Goal: Task Accomplishment & Management: Manage account settings

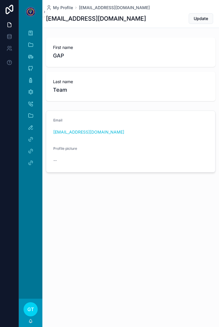
scroll to position [7, 0]
click at [33, 76] on div "Post-Op" at bounding box center [30, 79] width 9 height 9
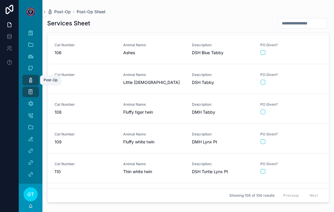
scroll to position [2946, 0]
click at [219, 106] on span "PO Given?" at bounding box center [291, 105] width 62 height 5
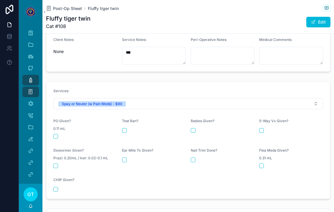
scroll to position [219, 0]
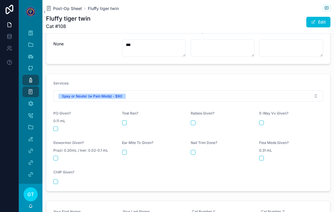
click at [56, 126] on button "scrollable content" at bounding box center [55, 128] width 5 height 5
click at [32, 83] on icon "scrollable content" at bounding box center [31, 80] width 6 height 6
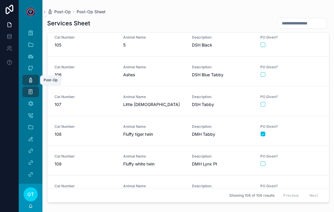
scroll to position [2924, 0]
click at [219, 164] on div "scrollable content" at bounding box center [291, 164] width 61 height 5
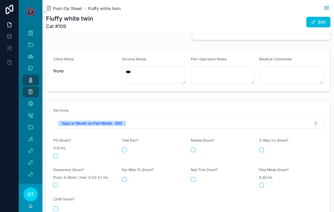
scroll to position [193, 0]
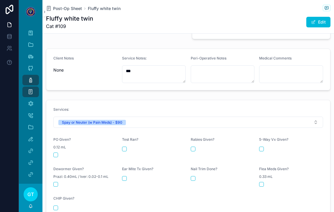
click at [57, 153] on button "scrollable content" at bounding box center [55, 155] width 5 height 5
click at [26, 82] on div "Post-Op" at bounding box center [30, 79] width 9 height 9
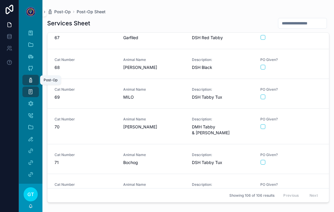
scroll to position [1950, 0]
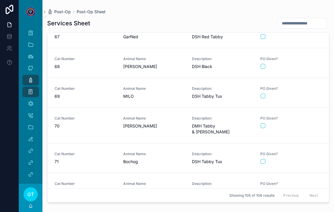
click at [219, 97] on div "scrollable content" at bounding box center [291, 96] width 61 height 5
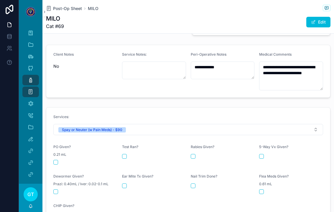
scroll to position [198, 0]
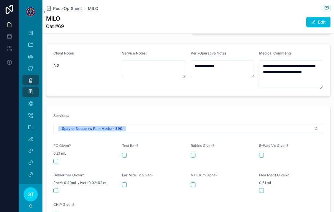
click at [55, 159] on button "scrollable content" at bounding box center [55, 161] width 5 height 5
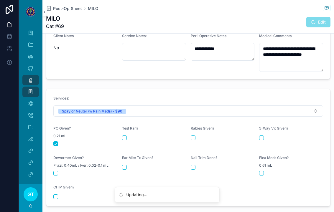
scroll to position [217, 0]
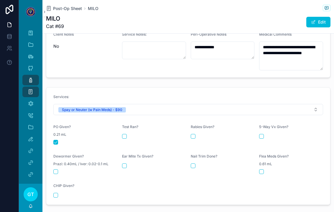
click at [26, 82] on div "Post-Op" at bounding box center [30, 79] width 9 height 9
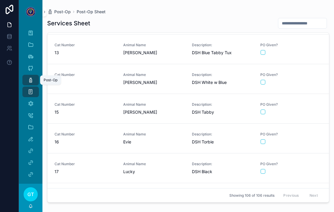
scroll to position [310, 0]
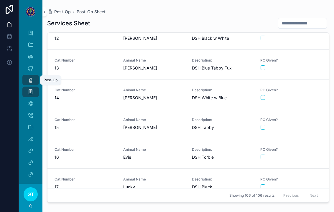
click at [219, 95] on div "scrollable content" at bounding box center [291, 97] width 61 height 5
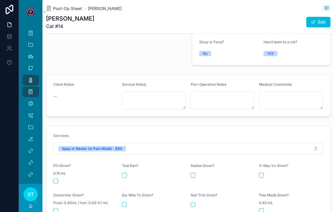
scroll to position [168, 0]
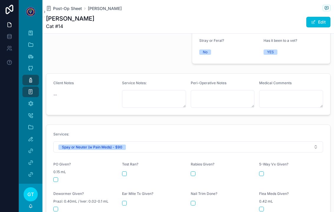
click at [54, 177] on button "scrollable content" at bounding box center [55, 179] width 5 height 5
click at [29, 77] on icon "scrollable content" at bounding box center [31, 80] width 6 height 6
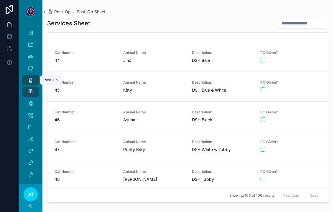
scroll to position [1275, 0]
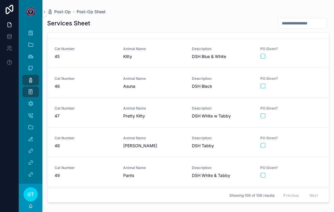
click at [219, 114] on div "scrollable content" at bounding box center [291, 116] width 61 height 5
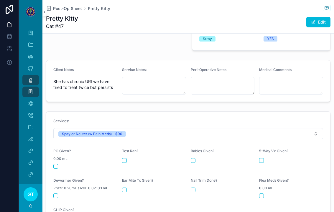
scroll to position [193, 0]
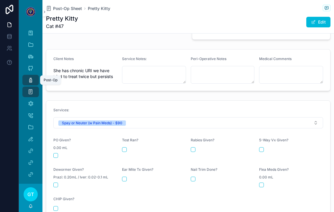
click at [27, 77] on div "Post-Op" at bounding box center [30, 79] width 9 height 9
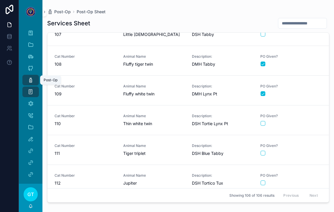
scroll to position [2994, 0]
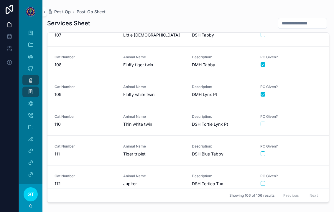
click at [219, 152] on div "scrollable content" at bounding box center [291, 154] width 61 height 5
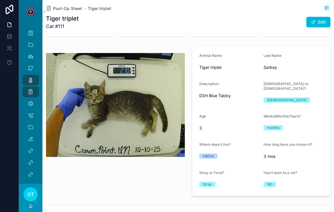
scroll to position [38, 0]
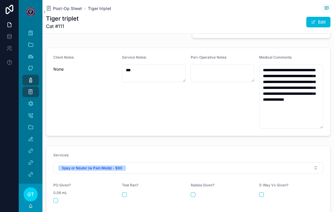
click at [57, 198] on button "scrollable content" at bounding box center [55, 200] width 5 height 5
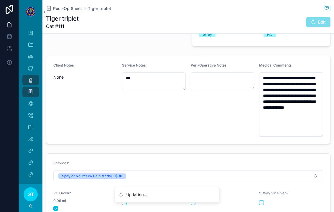
scroll to position [183, 0]
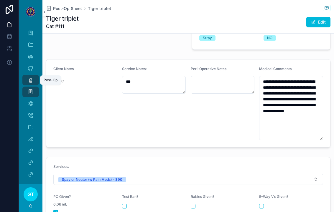
click at [29, 77] on icon "scrollable content" at bounding box center [31, 80] width 6 height 6
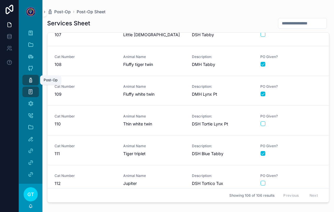
scroll to position [2994, 0]
click at [219, 166] on link "Cat Number 112 Animal Name Jupiter Description: DSH Tortico Tux PO Given?" at bounding box center [188, 181] width 282 height 30
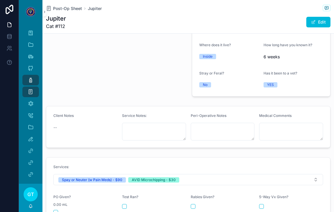
scroll to position [136, 0]
click at [26, 76] on div "Post-Op" at bounding box center [30, 79] width 9 height 9
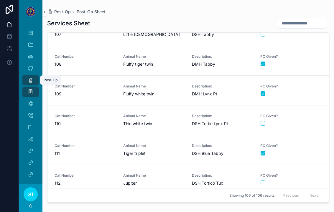
scroll to position [2994, 0]
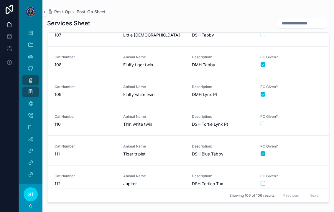
click at [219, 153] on link "Cat Number 111 Animal Name Tiger triplet Description: DSH Blue Tabby PO Given?" at bounding box center [188, 151] width 282 height 30
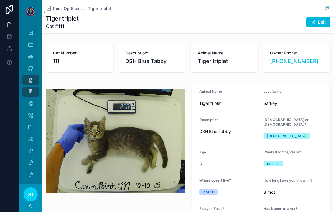
click at [26, 75] on link "Post-Op" at bounding box center [30, 80] width 17 height 11
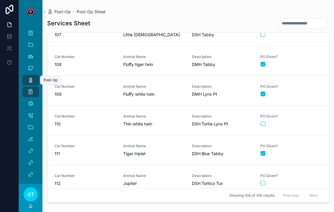
scroll to position [2994, 0]
click at [219, 122] on div "scrollable content" at bounding box center [291, 124] width 61 height 5
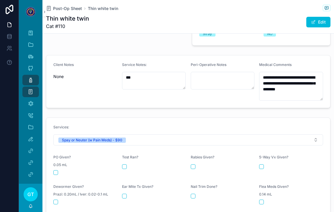
scroll to position [189, 0]
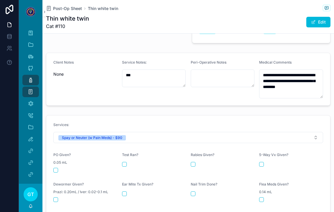
click at [55, 168] on button "scrollable content" at bounding box center [55, 170] width 5 height 5
click at [26, 75] on div "Post-Op" at bounding box center [30, 79] width 9 height 9
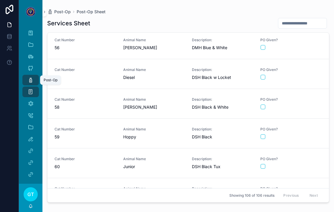
scroll to position [1615, 0]
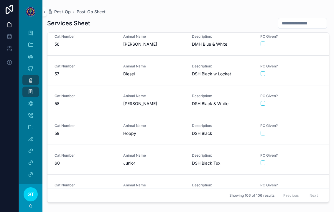
click at [219, 155] on div "PO Given?" at bounding box center [291, 159] width 62 height 12
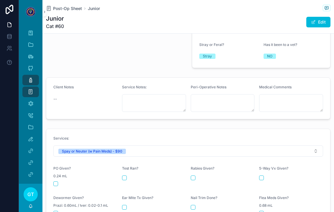
scroll to position [171, 0]
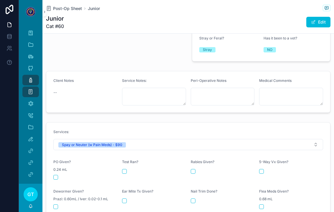
click at [52, 170] on form "Services: Spay or Neuter (w Pain Meds) - $90 PO Given? 0.24 mL Test Ran? [MEDIC…" at bounding box center [188, 181] width 284 height 117
click at [55, 175] on button "scrollable content" at bounding box center [55, 177] width 5 height 5
click at [24, 75] on link "Post-Op" at bounding box center [30, 80] width 17 height 11
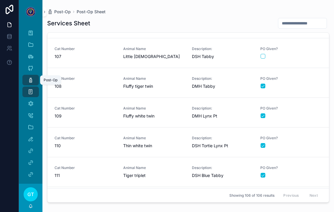
scroll to position [2971, 0]
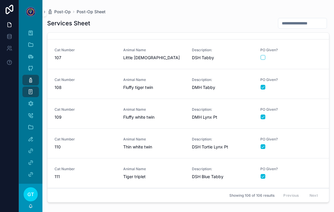
click at [219, 109] on div "PO Given?" at bounding box center [291, 113] width 62 height 12
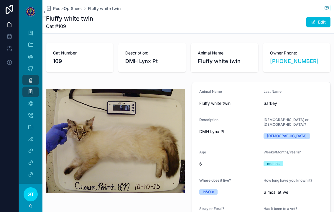
type textarea "**********"
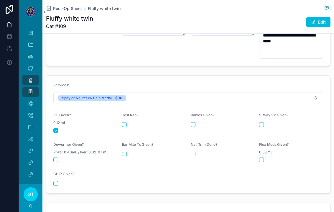
scroll to position [242, 0]
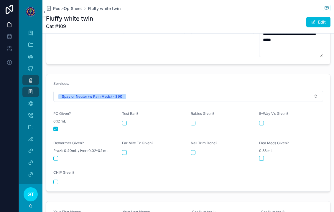
click at [29, 77] on icon "scrollable content" at bounding box center [31, 80] width 6 height 6
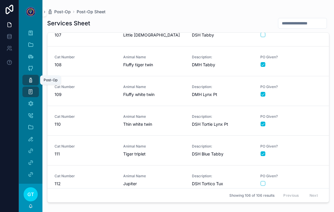
scroll to position [2994, 0]
click at [219, 62] on div "scrollable content" at bounding box center [291, 64] width 61 height 5
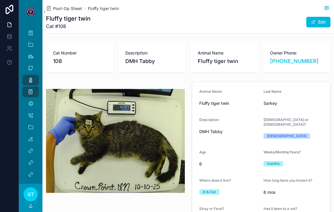
type textarea "**********"
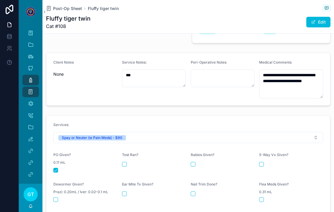
scroll to position [193, 0]
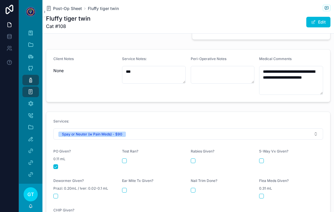
click at [24, 75] on link "Post-Op" at bounding box center [30, 80] width 17 height 11
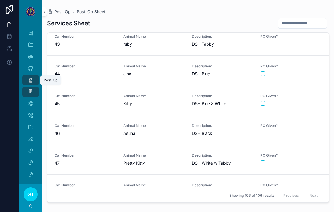
scroll to position [1244, 0]
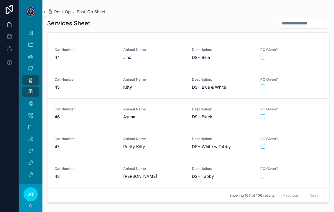
click at [219, 144] on div "scrollable content" at bounding box center [291, 146] width 61 height 5
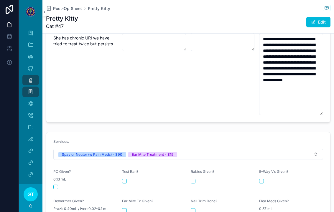
scroll to position [232, 0]
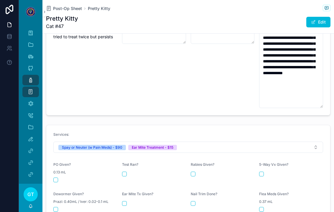
click at [58, 167] on div "PO Given? 0.13 mL" at bounding box center [85, 172] width 64 height 20
click at [54, 178] on button "scrollable content" at bounding box center [55, 180] width 5 height 5
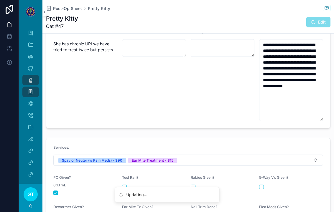
scroll to position [219, 0]
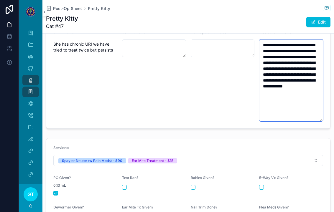
click at [219, 42] on textarea "**********" at bounding box center [291, 81] width 64 height 82
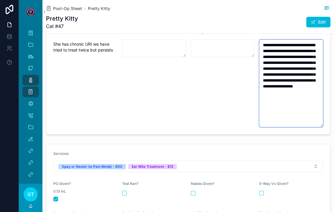
click at [219, 40] on textarea "**********" at bounding box center [291, 84] width 64 height 88
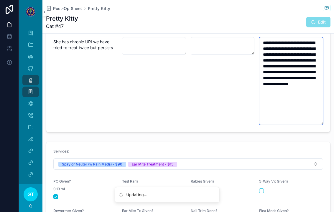
scroll to position [222, 0]
click at [219, 51] on textarea "**********" at bounding box center [291, 81] width 64 height 88
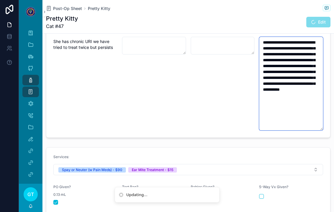
click at [219, 55] on textarea "**********" at bounding box center [291, 84] width 64 height 94
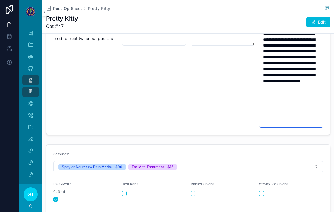
scroll to position [231, 0]
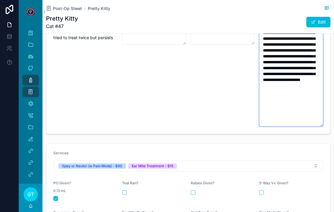
click at [219, 51] on textarea "**********" at bounding box center [291, 77] width 64 height 100
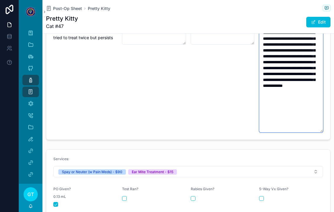
type textarea "**********"
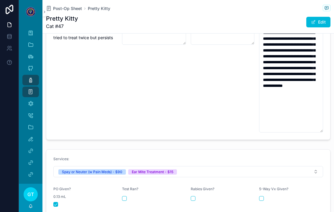
click at [219, 63] on div "Peri-Operative Notes" at bounding box center [223, 75] width 64 height 115
click at [219, 105] on div "Peri-Operative Notes" at bounding box center [223, 75] width 64 height 115
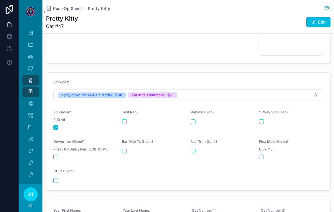
scroll to position [312, 0]
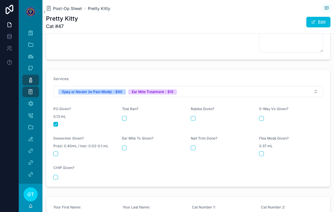
click at [28, 77] on icon "scrollable content" at bounding box center [31, 80] width 6 height 6
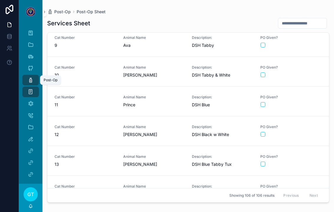
scroll to position [307, 0]
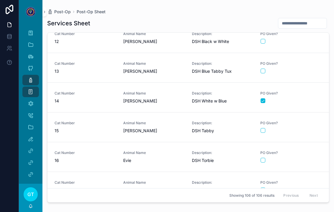
click at [219, 98] on div "scrollable content" at bounding box center [291, 100] width 61 height 5
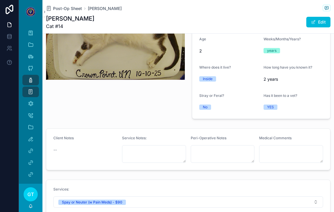
type textarea "**********"
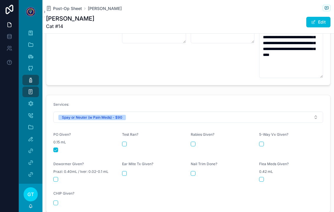
scroll to position [239, 0]
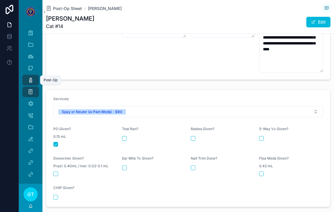
click at [27, 75] on div "Post-Op" at bounding box center [30, 79] width 9 height 9
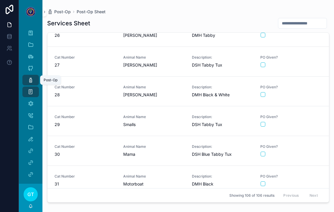
scroll to position [752, 0]
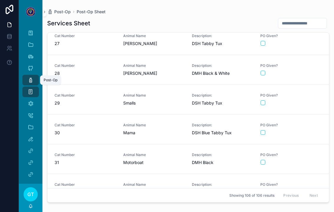
click at [219, 125] on div "PO Given?" at bounding box center [291, 129] width 62 height 12
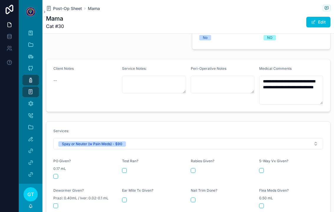
scroll to position [184, 0]
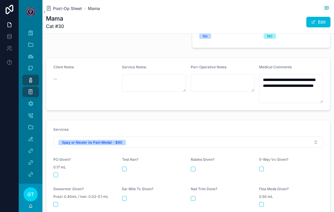
click at [55, 173] on button "scrollable content" at bounding box center [55, 175] width 5 height 5
click at [28, 77] on icon "scrollable content" at bounding box center [31, 80] width 6 height 6
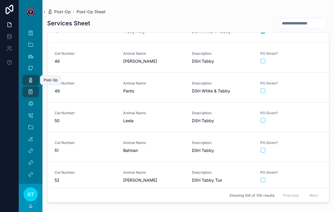
scroll to position [1361, 0]
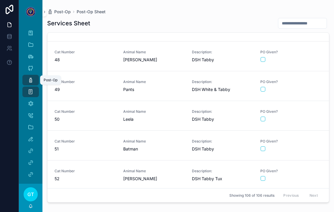
click at [219, 74] on link "Cat Number 49 Animal Name Pants Description: DSH White & Tabby PO Given?" at bounding box center [188, 86] width 282 height 30
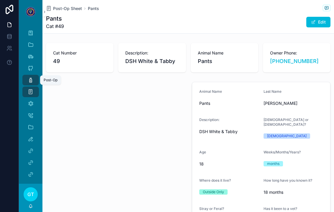
click at [28, 77] on icon "scrollable content" at bounding box center [31, 80] width 6 height 6
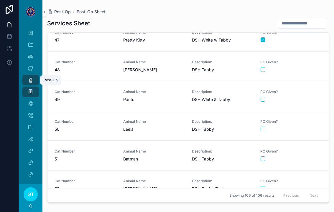
scroll to position [1275, 0]
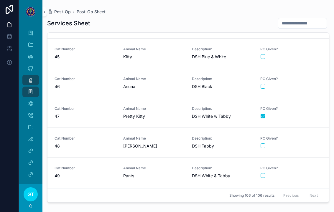
click at [110, 114] on span "47" at bounding box center [86, 117] width 62 height 6
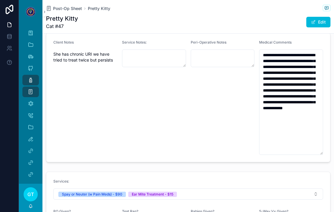
scroll to position [209, 0]
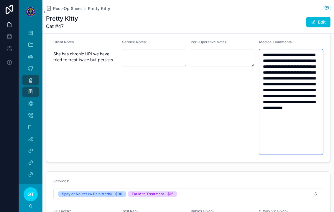
click at [219, 83] on textarea "**********" at bounding box center [291, 102] width 64 height 106
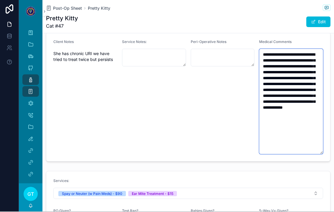
click at [219, 80] on textarea "**********" at bounding box center [291, 102] width 64 height 106
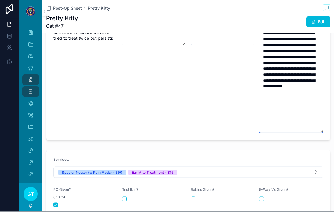
scroll to position [236, 0]
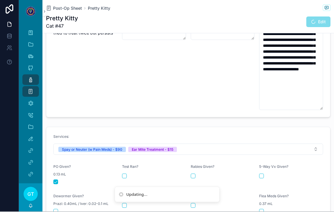
click at [143, 51] on div "Service Notes:" at bounding box center [154, 61] width 64 height 97
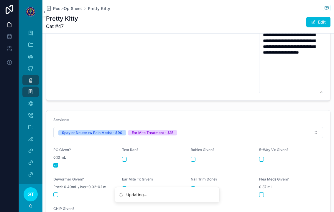
scroll to position [257, 0]
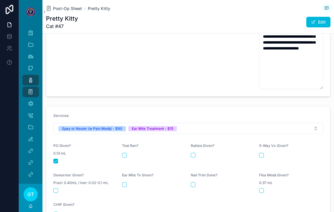
click at [147, 126] on div "Ear Mite Treatment - $15" at bounding box center [153, 128] width 42 height 5
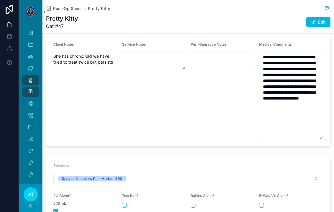
scroll to position [207, 0]
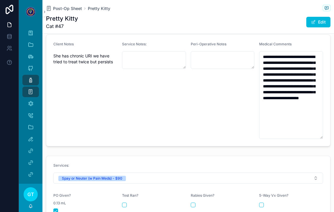
type textarea "**********"
click at [211, 51] on textarea "scrollable content" at bounding box center [223, 60] width 64 height 18
type textarea "*********"
type textarea "**********"
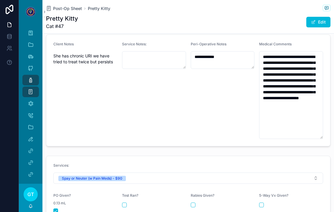
click at [165, 68] on div "Service Notes:" at bounding box center [154, 90] width 64 height 97
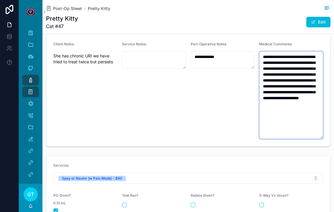
click at [219, 111] on textarea "**********" at bounding box center [291, 95] width 64 height 88
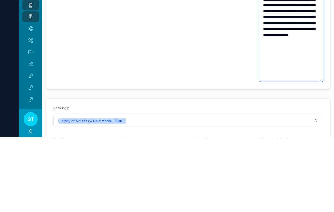
type textarea "**********"
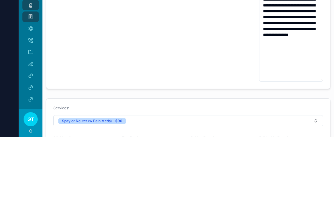
click at [116, 45] on div "Client Notes She has chronic URI we have tried to treat twice but persists" at bounding box center [85, 99] width 64 height 115
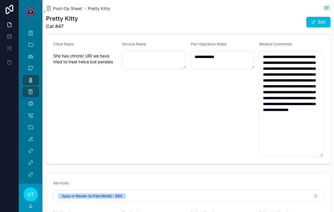
click at [36, 75] on link "Post-Op" at bounding box center [30, 80] width 17 height 11
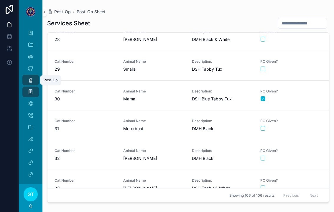
scroll to position [785, 0]
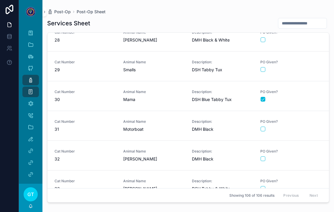
click at [90, 119] on span "Cat Number" at bounding box center [86, 121] width 62 height 5
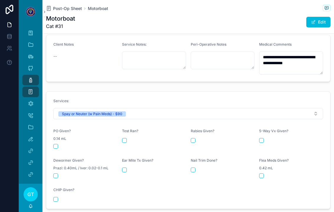
scroll to position [206, 0]
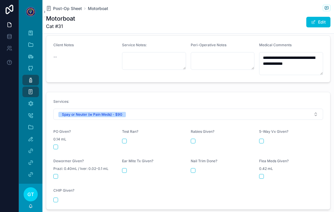
click at [53, 145] on div "scrollable content" at bounding box center [85, 147] width 64 height 5
click at [56, 145] on button "scrollable content" at bounding box center [55, 147] width 5 height 5
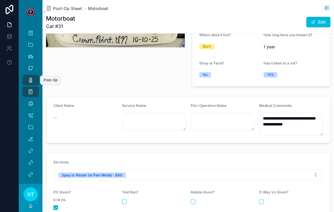
click at [30, 86] on div "Post-Op Sheet" at bounding box center [31, 92] width 24 height 12
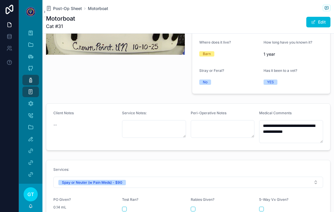
scroll to position [138, 0]
click at [31, 77] on icon "scrollable content" at bounding box center [31, 80] width 6 height 6
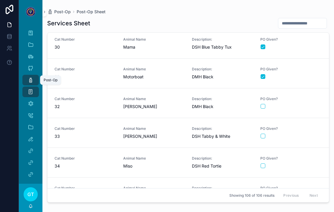
scroll to position [827, 0]
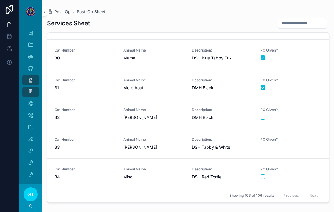
click at [78, 55] on span "30" at bounding box center [86, 58] width 62 height 6
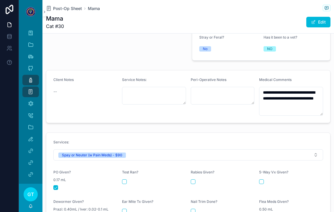
scroll to position [171, 0]
click at [27, 75] on div "Post-Op" at bounding box center [30, 79] width 9 height 9
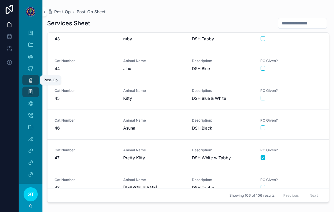
scroll to position [1233, 0]
click at [219, 140] on link "Cat Number 47 Animal Name Pretty Kitty Description: DSH White w Tabby PO Given?" at bounding box center [188, 155] width 282 height 30
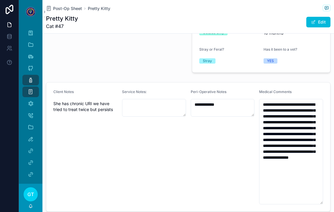
scroll to position [160, 0]
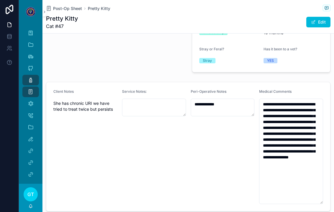
click at [29, 89] on icon "scrollable content" at bounding box center [31, 92] width 6 height 6
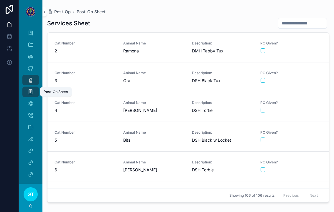
click at [219, 20] on input "scrollable content" at bounding box center [302, 23] width 48 height 8
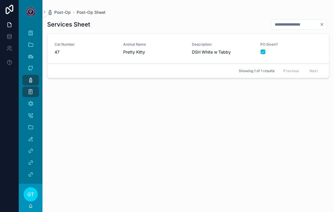
type input "**"
click at [59, 74] on div "Services Sheet ** Cat Number 47 Animal Name Pretty Kitty Description: DSH White…" at bounding box center [188, 110] width 282 height 190
click at [31, 101] on icon "scrollable content" at bounding box center [31, 104] width 6 height 6
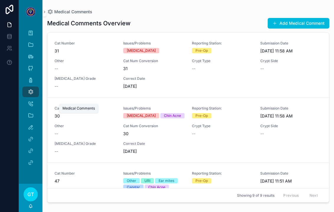
click at [219, 18] on button "Add Medical Comment" at bounding box center [299, 23] width 62 height 11
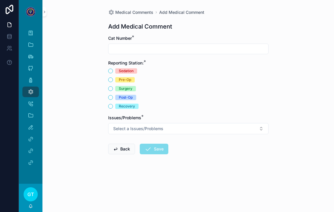
click at [121, 45] on input "scrollable content" at bounding box center [189, 49] width 160 height 8
type input "**"
click at [112, 78] on button "Pre-Op" at bounding box center [110, 80] width 5 height 5
click at [117, 126] on span "Select a Issues/Problems" at bounding box center [138, 129] width 50 height 6
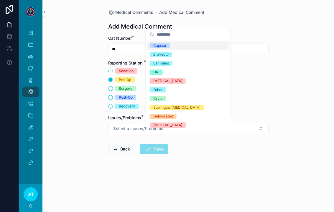
click at [158, 65] on div "Ear mites" at bounding box center [161, 63] width 16 height 5
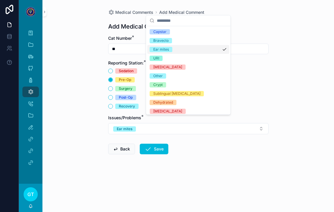
click at [155, 144] on button "Save" at bounding box center [154, 149] width 29 height 11
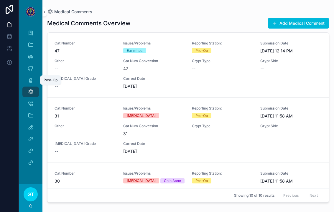
click at [32, 77] on icon "scrollable content" at bounding box center [31, 80] width 6 height 6
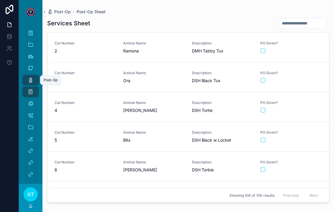
click at [219, 19] on input "scrollable content" at bounding box center [302, 23] width 48 height 8
type input "**"
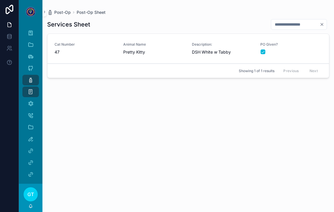
click at [89, 42] on div "Cat Number 47" at bounding box center [86, 48] width 62 height 13
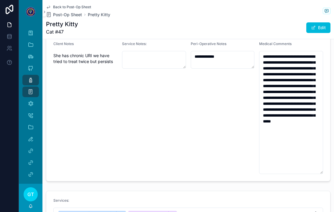
scroll to position [217, 0]
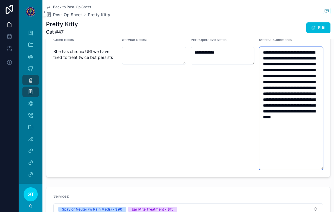
click at [219, 110] on textarea "**********" at bounding box center [291, 108] width 64 height 123
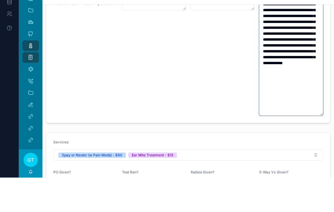
scroll to position [238, 0]
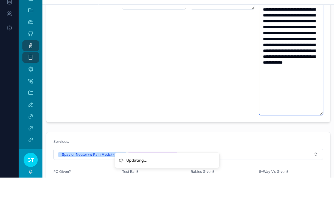
click at [219, 81] on textarea "**********" at bounding box center [291, 88] width 64 height 123
type textarea "**********"
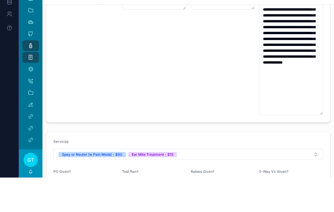
click at [96, 37] on div "Client Notes She has chronic URI we have tried to treat twice but persists" at bounding box center [85, 83] width 64 height 133
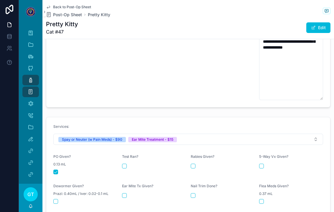
scroll to position [289, 0]
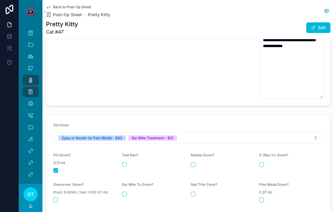
click at [130, 192] on div "scrollable content" at bounding box center [154, 194] width 64 height 5
click at [125, 192] on button "scrollable content" at bounding box center [124, 194] width 5 height 5
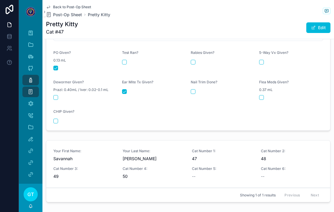
scroll to position [391, 0]
click at [28, 77] on icon "scrollable content" at bounding box center [31, 80] width 6 height 6
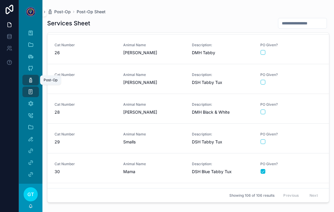
scroll to position [762, 0]
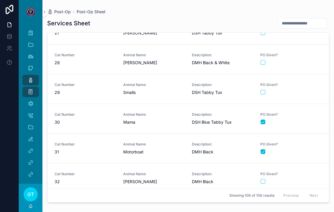
click at [219, 149] on div "scrollable content" at bounding box center [291, 151] width 61 height 5
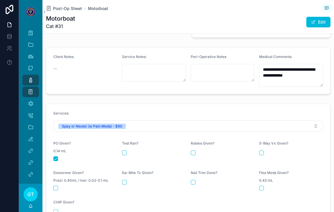
scroll to position [197, 0]
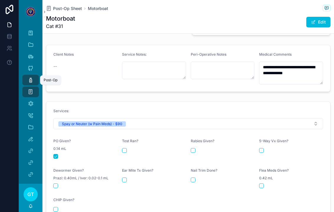
click at [29, 77] on icon "scrollable content" at bounding box center [31, 80] width 6 height 6
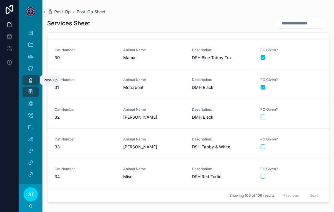
scroll to position [837, 0]
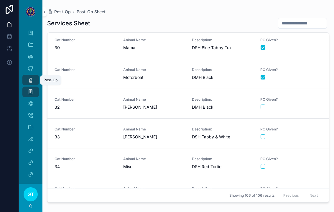
click at [219, 105] on div "scrollable content" at bounding box center [291, 107] width 61 height 5
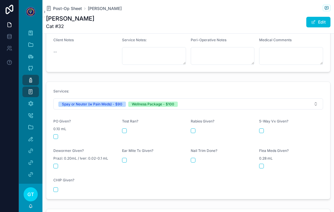
scroll to position [214, 0]
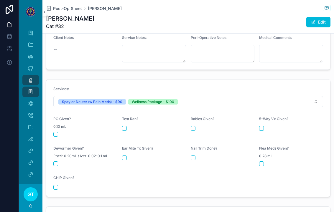
click at [54, 132] on button "scrollable content" at bounding box center [55, 134] width 5 height 5
click at [193, 117] on div "Rabies Given?" at bounding box center [223, 127] width 64 height 20
click at [219, 126] on div "scrollable content" at bounding box center [291, 128] width 64 height 5
click at [199, 126] on div "scrollable content" at bounding box center [223, 128] width 64 height 5
click at [191, 126] on button "scrollable content" at bounding box center [193, 128] width 5 height 5
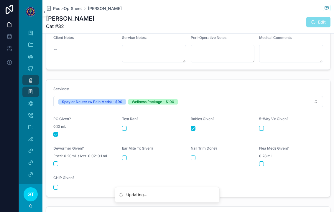
click at [219, 126] on button "scrollable content" at bounding box center [261, 128] width 5 height 5
click at [57, 162] on button "scrollable content" at bounding box center [55, 164] width 5 height 5
click at [125, 156] on button "scrollable content" at bounding box center [124, 158] width 5 height 5
click at [200, 152] on div "Nail Trim Done?" at bounding box center [223, 156] width 64 height 20
click at [219, 162] on div "scrollable content" at bounding box center [291, 164] width 64 height 5
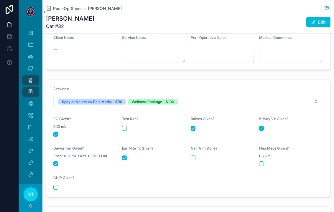
click at [189, 149] on form "Services: Spay or Neuter (w Pain Meds) - $90 Wellness Package - $100 PO Given? …" at bounding box center [188, 138] width 284 height 117
click at [219, 162] on button "scrollable content" at bounding box center [261, 164] width 5 height 5
click at [191, 152] on div "Nail Trim Done?" at bounding box center [223, 156] width 64 height 20
click at [195, 156] on button "scrollable content" at bounding box center [193, 158] width 5 height 5
click at [28, 77] on icon "scrollable content" at bounding box center [31, 80] width 6 height 6
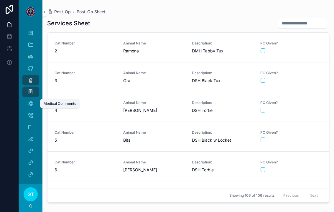
click at [28, 101] on icon "scrollable content" at bounding box center [31, 104] width 6 height 6
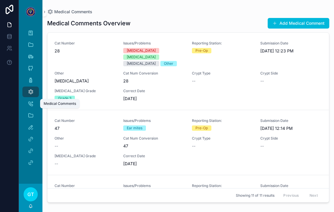
click at [219, 18] on button "Add Medical Comment" at bounding box center [299, 23] width 62 height 11
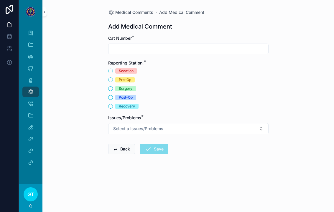
click at [115, 45] on input "scrollable content" at bounding box center [189, 49] width 160 height 8
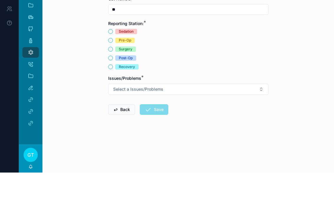
type input "**"
click at [111, 86] on button "Surgery" at bounding box center [110, 88] width 5 height 5
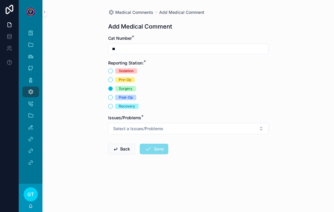
click at [126, 126] on span "Select a Issues/Problems" at bounding box center [138, 129] width 50 height 6
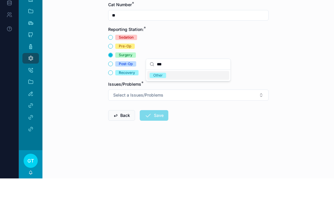
type input "***"
click at [159, 106] on div "Other" at bounding box center [157, 108] width 9 height 5
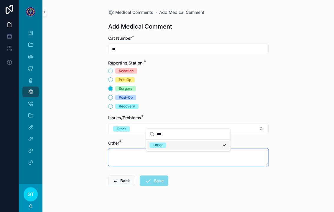
click at [129, 157] on textarea "scrollable content" at bounding box center [188, 158] width 160 height 18
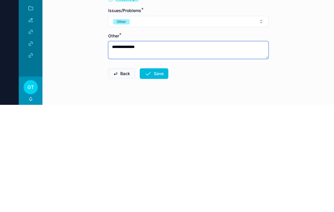
type textarea "**********"
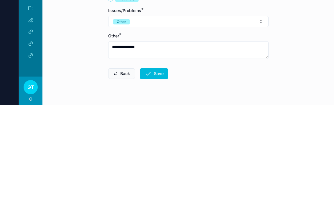
click at [151, 177] on icon "scrollable content" at bounding box center [147, 180] width 7 height 7
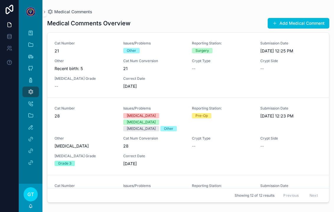
click at [29, 77] on icon "scrollable content" at bounding box center [31, 80] width 6 height 6
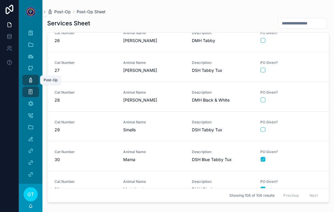
scroll to position [724, 0]
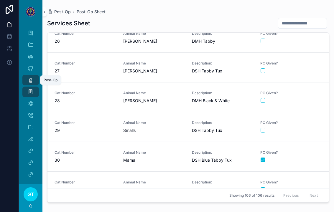
click at [219, 91] on div "PO Given?" at bounding box center [291, 97] width 62 height 12
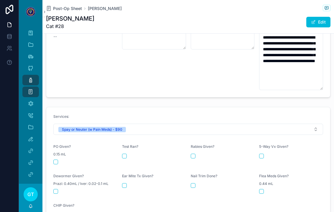
scroll to position [228, 0]
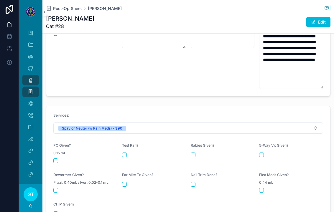
click at [58, 159] on button "scrollable content" at bounding box center [55, 161] width 5 height 5
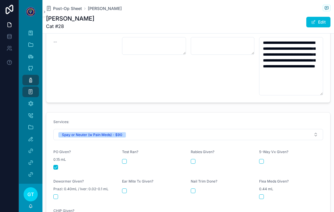
click at [65, 6] on span "Post-Op Sheet" at bounding box center [67, 9] width 29 height 6
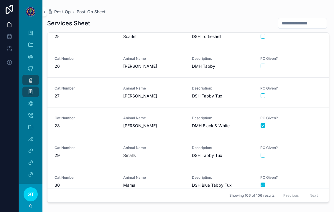
scroll to position [703, 0]
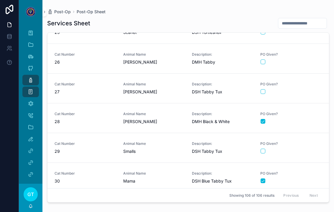
click at [219, 147] on div "PO Given?" at bounding box center [291, 148] width 62 height 13
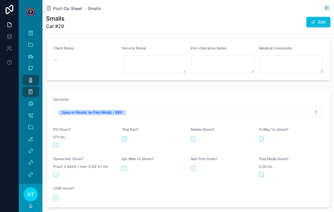
scroll to position [218, 0]
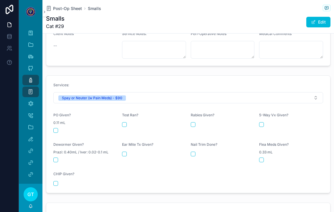
click at [29, 77] on icon "scrollable content" at bounding box center [31, 80] width 6 height 6
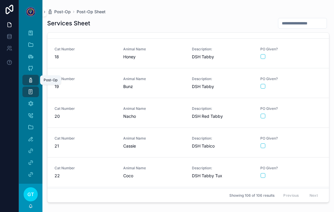
scroll to position [471, 0]
click at [219, 143] on div "scrollable content" at bounding box center [291, 145] width 61 height 5
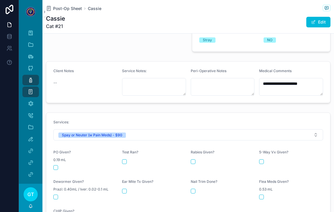
scroll to position [180, 0]
click at [52, 159] on form "Services: Spay or Neuter (w Pain Meds) - $90 PO Given? 0.19 mL Test Ran? [MEDIC…" at bounding box center [188, 171] width 284 height 117
click at [54, 166] on button "scrollable content" at bounding box center [55, 168] width 5 height 5
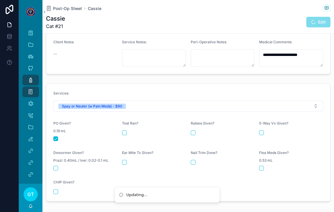
scroll to position [210, 0]
click at [27, 75] on div "Post-Op" at bounding box center [30, 79] width 9 height 9
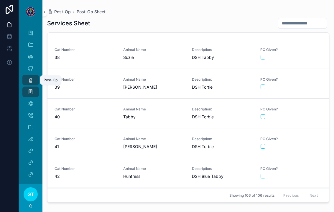
scroll to position [1138, 0]
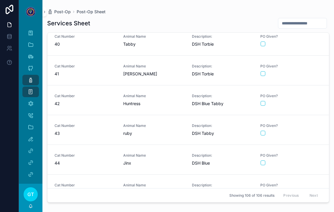
click at [219, 101] on div "scrollable content" at bounding box center [291, 103] width 61 height 5
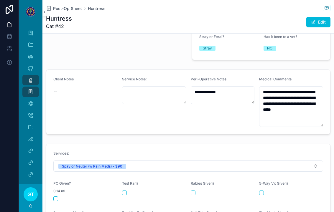
scroll to position [175, 0]
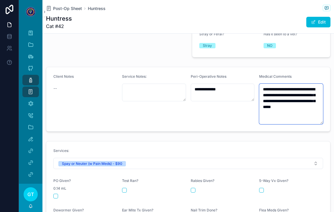
click at [219, 104] on textarea "**********" at bounding box center [291, 104] width 64 height 41
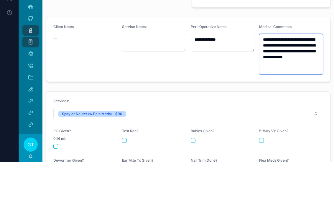
type textarea "**********"
click at [88, 74] on div "Client Notes --" at bounding box center [85, 99] width 64 height 50
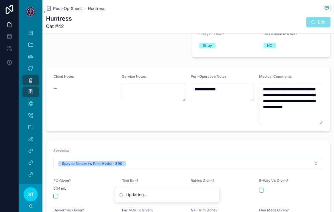
click at [58, 181] on div "PO Given? 0.14 mL" at bounding box center [85, 189] width 64 height 20
click at [55, 191] on form "Services: Spay or Neuter (w Pain Meds) - $90 PO Given? 0.14 mL Test Ran? [MEDIC…" at bounding box center [188, 200] width 284 height 117
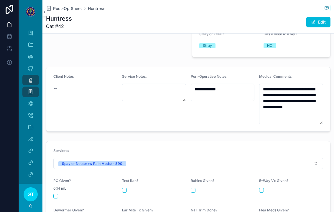
click at [59, 181] on div "PO Given? 0.14 mL" at bounding box center [85, 189] width 64 height 20
click at [59, 180] on div "PO Given? 0.14 mL" at bounding box center [85, 189] width 64 height 20
click at [55, 194] on button "scrollable content" at bounding box center [55, 196] width 5 height 5
click at [30, 77] on icon "scrollable content" at bounding box center [31, 80] width 6 height 6
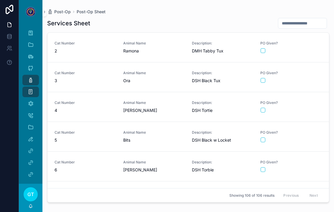
click at [219, 160] on div "PO Given?" at bounding box center [291, 166] width 62 height 12
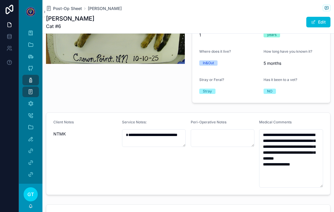
scroll to position [132, 0]
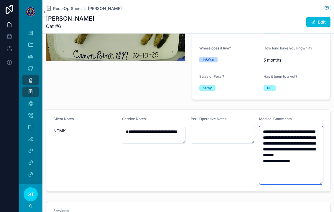
click at [219, 154] on textarea "**********" at bounding box center [291, 155] width 64 height 58
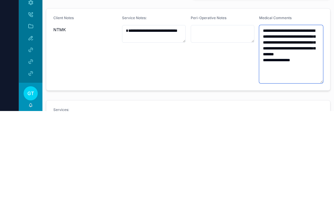
click at [219, 126] on textarea "**********" at bounding box center [291, 155] width 64 height 58
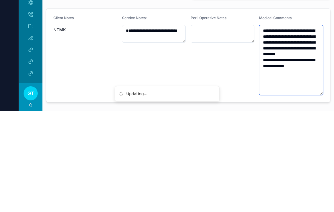
click at [219, 126] on textarea "**********" at bounding box center [291, 161] width 64 height 70
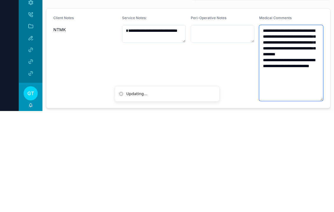
type textarea "**********"
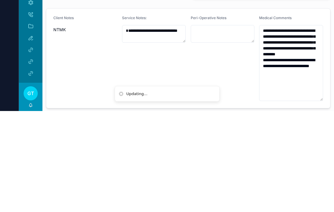
click at [124, 117] on div "**********" at bounding box center [154, 160] width 64 height 86
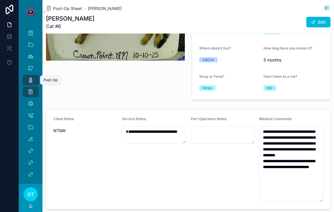
click at [30, 77] on div "Post-Op" at bounding box center [30, 79] width 9 height 9
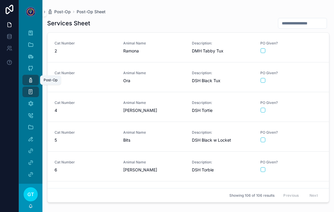
scroll to position [35, 0]
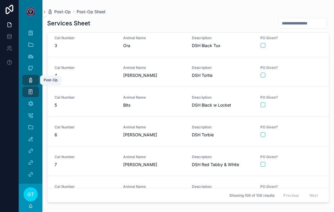
click at [219, 132] on div "scrollable content" at bounding box center [291, 134] width 61 height 5
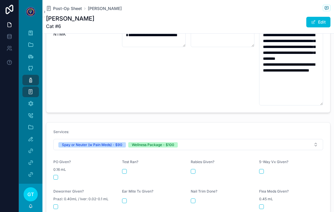
scroll to position [230, 0]
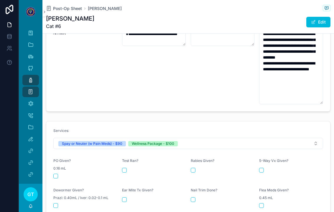
click at [52, 165] on form "Services: Spay or Neuter (w Pain Meds) - $90 Wellness Package - $100 PO Given? …" at bounding box center [188, 179] width 284 height 117
click at [50, 170] on form "Services: Spay or Neuter (w Pain Meds) - $90 Wellness Package - $100 PO Given? …" at bounding box center [188, 179] width 284 height 117
click at [51, 165] on form "Services: Spay or Neuter (w Pain Meds) - $90 Wellness Package - $100 PO Given? …" at bounding box center [188, 179] width 284 height 117
click at [54, 174] on button "scrollable content" at bounding box center [55, 176] width 5 height 5
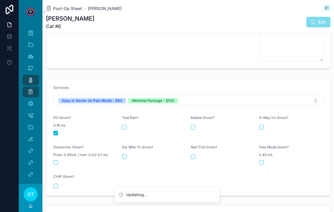
scroll to position [274, 0]
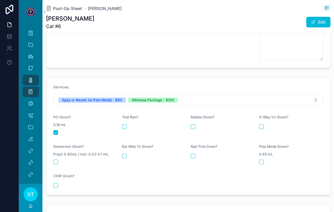
click at [191, 119] on div "Rabies Given?" at bounding box center [223, 125] width 64 height 20
click at [194, 124] on button "scrollable content" at bounding box center [193, 126] width 5 height 5
click at [219, 124] on button "scrollable content" at bounding box center [261, 126] width 5 height 5
click at [57, 148] on div "Dewormer Given? Prazi: 0.40mL / Iver: 0.02-0.1 mL" at bounding box center [85, 154] width 64 height 20
click at [52, 151] on form "Services: Spay or Neuter (w Pain Meds) - $90 Wellness Package - $100 PO Given? …" at bounding box center [188, 136] width 284 height 117
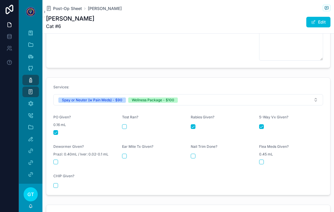
click at [55, 160] on button "scrollable content" at bounding box center [55, 162] width 5 height 5
click at [124, 154] on button "scrollable content" at bounding box center [124, 156] width 5 height 5
click at [191, 154] on button "scrollable content" at bounding box center [193, 156] width 5 height 5
click at [219, 152] on form "Services: Spay or Neuter (w Pain Meds) - $90 Wellness Package - $100 PO Given? …" at bounding box center [188, 136] width 284 height 117
click at [219, 160] on div "scrollable content" at bounding box center [291, 162] width 64 height 5
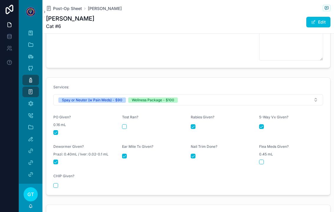
click at [219, 160] on button "scrollable content" at bounding box center [261, 162] width 5 height 5
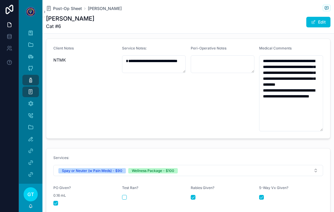
scroll to position [203, 0]
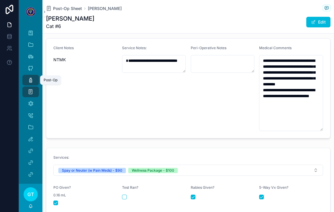
click at [27, 75] on div "Post-Op" at bounding box center [30, 79] width 9 height 9
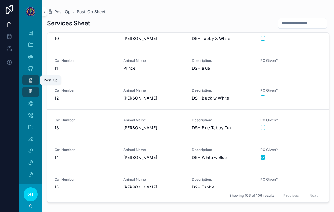
scroll to position [250, 0]
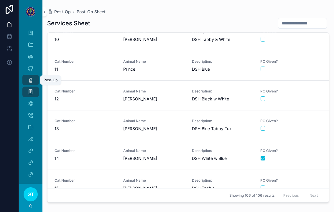
click at [219, 96] on div "scrollable content" at bounding box center [291, 98] width 61 height 5
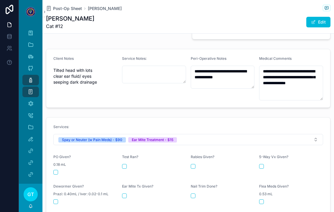
scroll to position [196, 0]
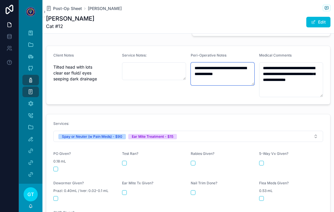
click at [219, 67] on textarea "**********" at bounding box center [223, 74] width 64 height 23
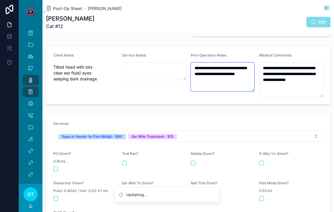
type textarea "**********"
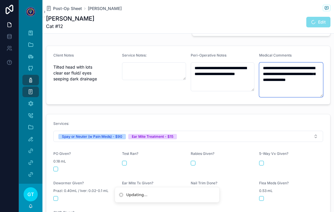
click at [219, 76] on textarea "**********" at bounding box center [291, 80] width 64 height 35
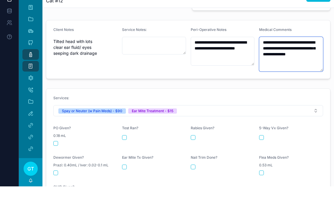
click at [219, 63] on textarea "**********" at bounding box center [291, 80] width 64 height 35
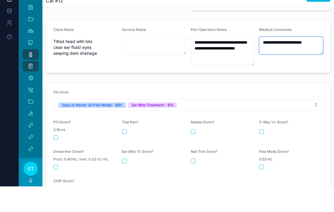
click at [219, 63] on textarea "**********" at bounding box center [291, 72] width 64 height 18
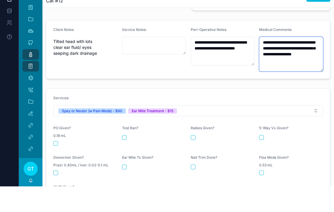
click at [219, 63] on textarea "**********" at bounding box center [291, 80] width 64 height 35
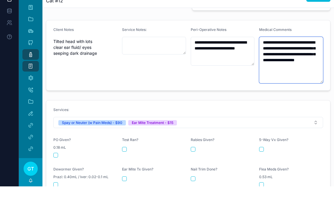
click at [219, 63] on textarea "**********" at bounding box center [291, 86] width 64 height 47
click at [219, 67] on textarea "**********" at bounding box center [291, 86] width 64 height 47
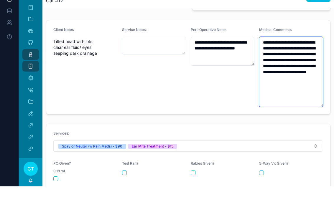
type textarea "**********"
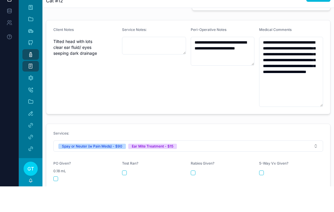
click at [106, 63] on div "Client Notes Tilted head with lots clear ear fluid/ eyes seeping dark drainage" at bounding box center [85, 93] width 64 height 80
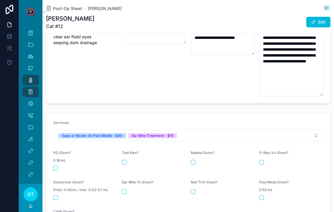
scroll to position [233, 0]
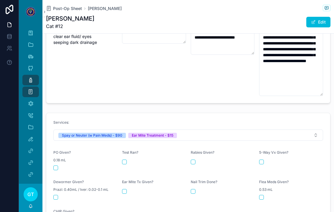
click at [57, 166] on button "scrollable content" at bounding box center [55, 168] width 5 height 5
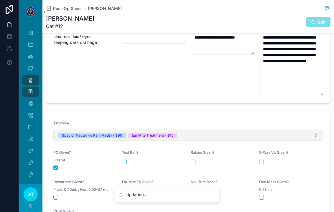
click at [142, 133] on div "Ear Mite Treatment - $15" at bounding box center [153, 135] width 42 height 5
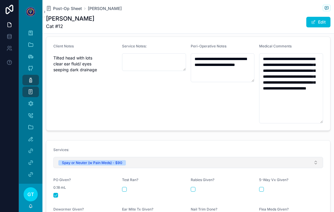
scroll to position [205, 0]
